Goal: Information Seeking & Learning: Check status

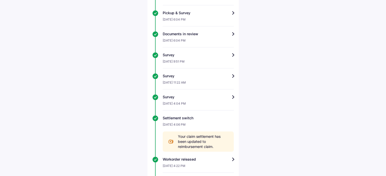
scroll to position [279, 0]
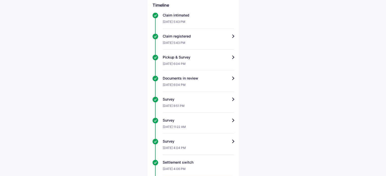
scroll to position [117, 0]
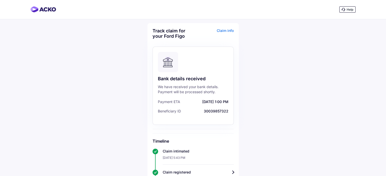
click at [225, 29] on div "Claim info" at bounding box center [213, 35] width 39 height 14
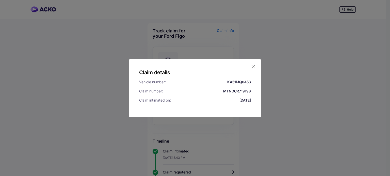
click at [255, 67] on icon at bounding box center [253, 66] width 5 height 5
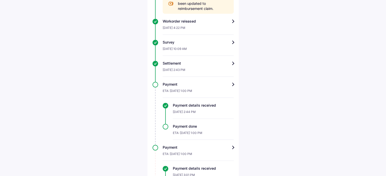
scroll to position [244, 0]
